Goal: Information Seeking & Learning: Learn about a topic

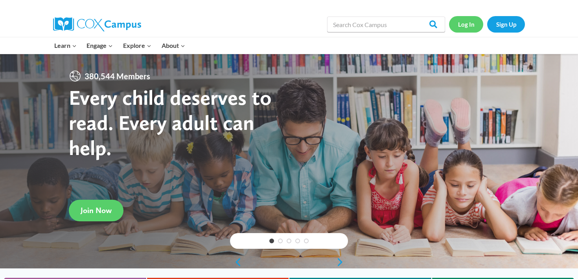
click at [470, 26] on link "Log In" at bounding box center [466, 24] width 34 height 16
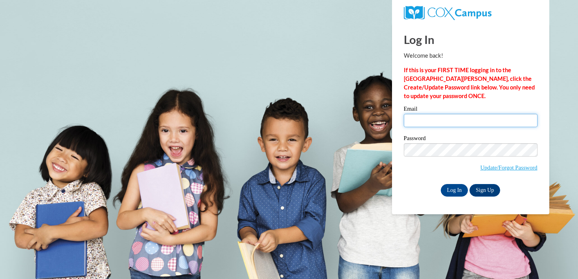
click at [436, 119] on input "Email" at bounding box center [471, 120] width 134 height 13
type input "courtney.peterson@muskegonorway.org"
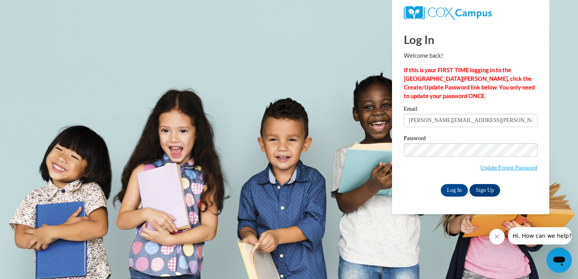
click at [456, 196] on div "Log In Welcome back! If this is your FIRST TIME logging in to the NEW Cox Campu…" at bounding box center [470, 119] width 169 height 191
click at [455, 191] on input "Log In" at bounding box center [454, 190] width 28 height 13
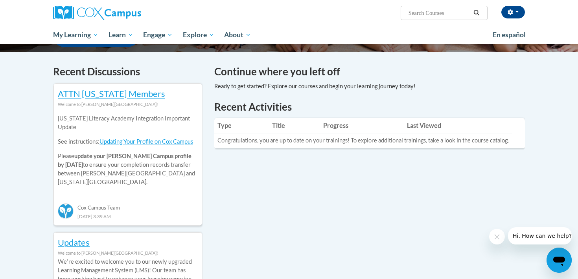
scroll to position [273, 0]
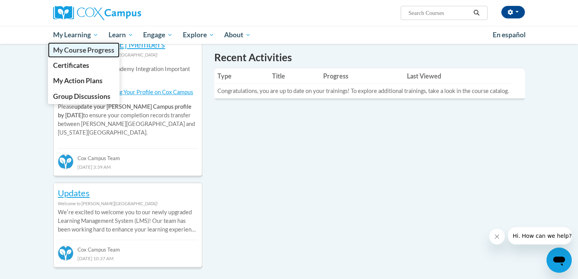
click at [86, 48] on span "My Course Progress" at bounding box center [83, 50] width 61 height 8
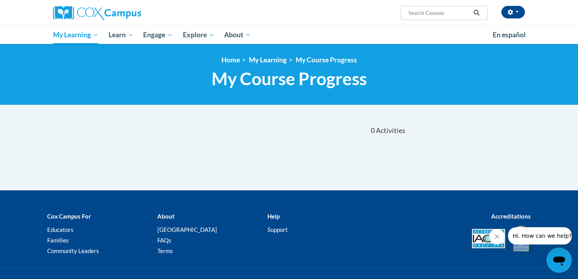
click at [119, 119] on nav "«« « 1-0 » »» 0 Activities CEUs" at bounding box center [226, 131] width 371 height 24
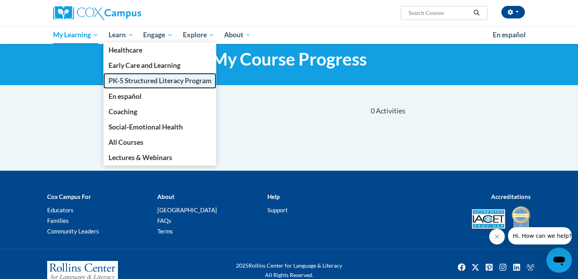
click at [132, 86] on link "PK-5 Structured Literacy Program" at bounding box center [159, 80] width 113 height 15
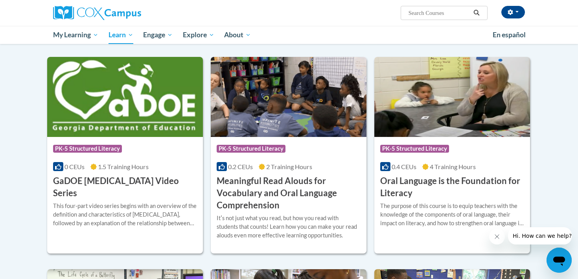
scroll to position [495, 0]
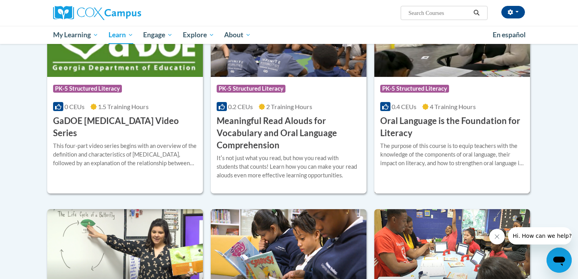
click at [424, 153] on div "The purpose of this course is to equip teachers with the knowledge of the compo…" at bounding box center [452, 155] width 144 height 26
